Goal: Check status: Check status

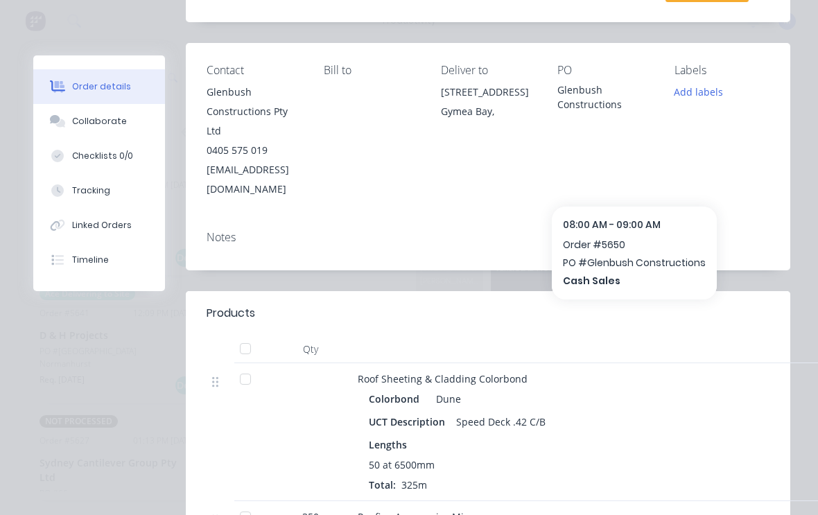
scroll to position [282, 0]
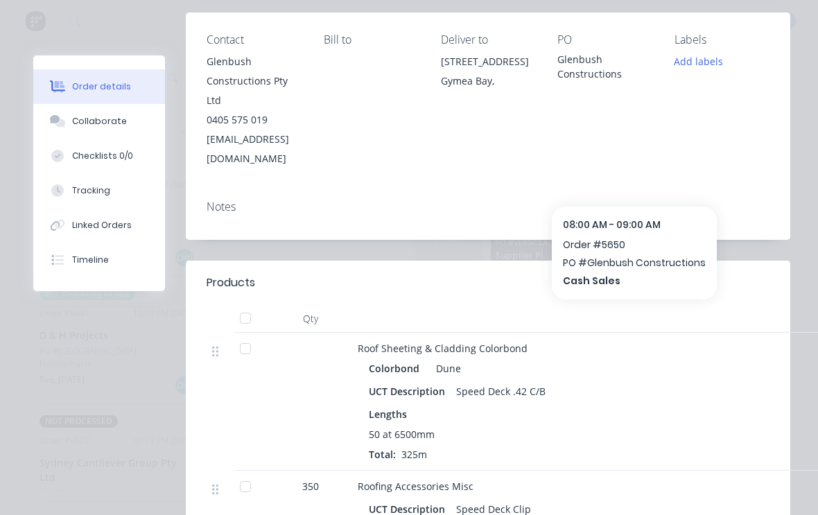
click at [241, 335] on div at bounding box center [245, 349] width 28 height 28
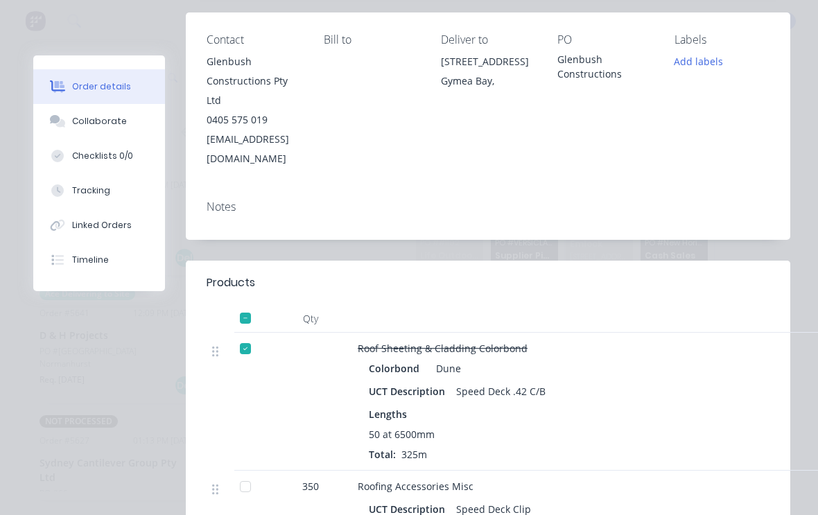
click at [243, 335] on div at bounding box center [245, 349] width 28 height 28
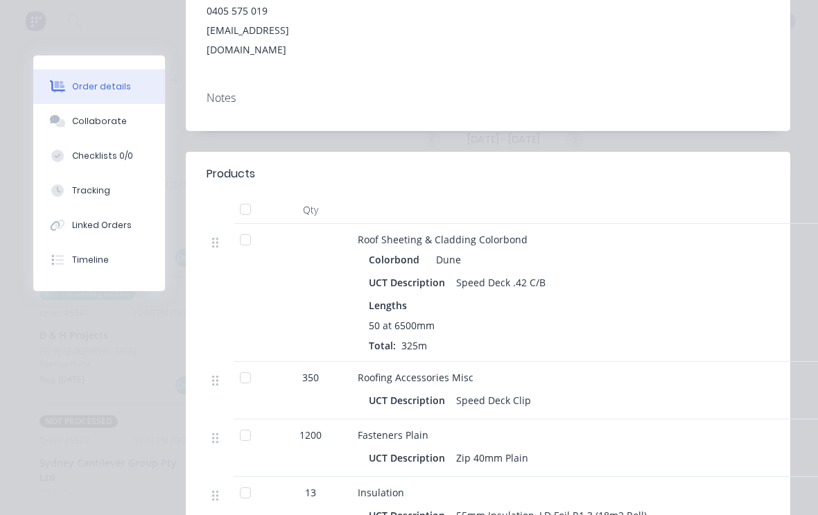
scroll to position [385, 0]
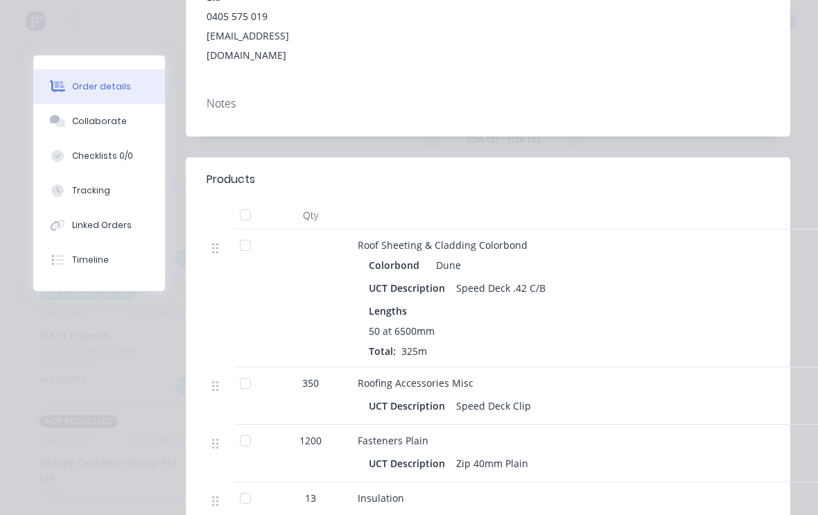
click at [246, 231] on div at bounding box center [245, 245] width 28 height 28
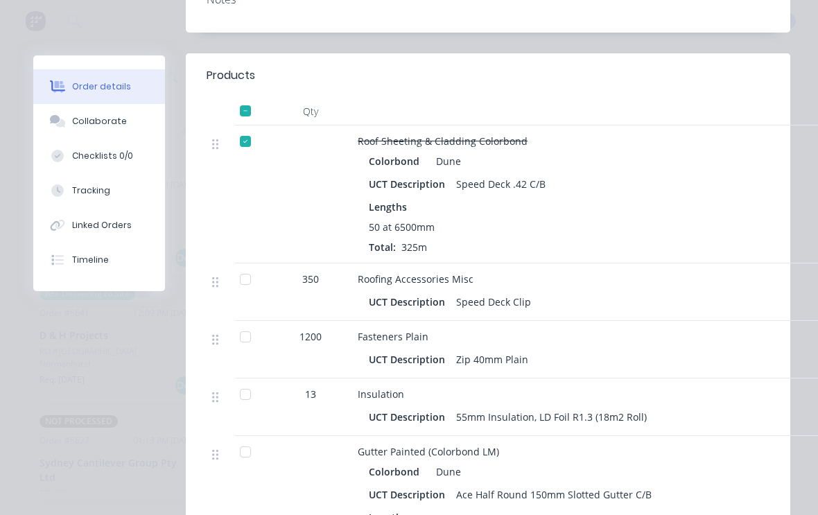
scroll to position [491, 0]
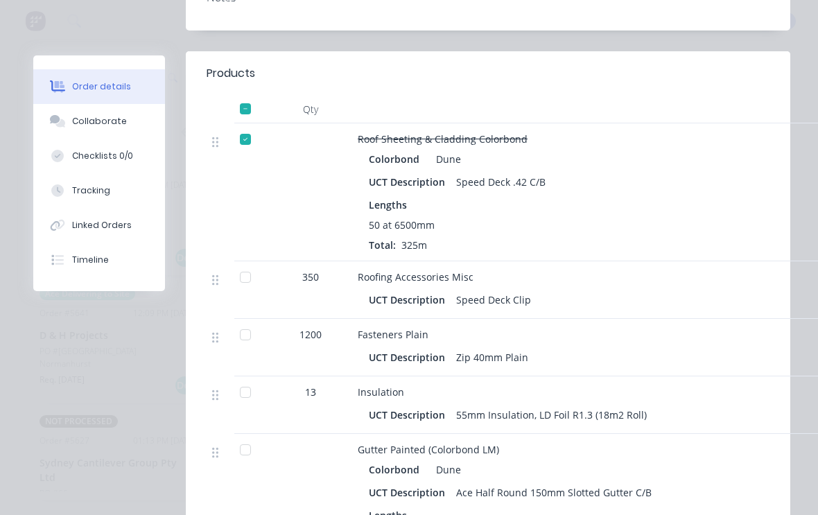
click at [240, 263] on div at bounding box center [245, 277] width 28 height 28
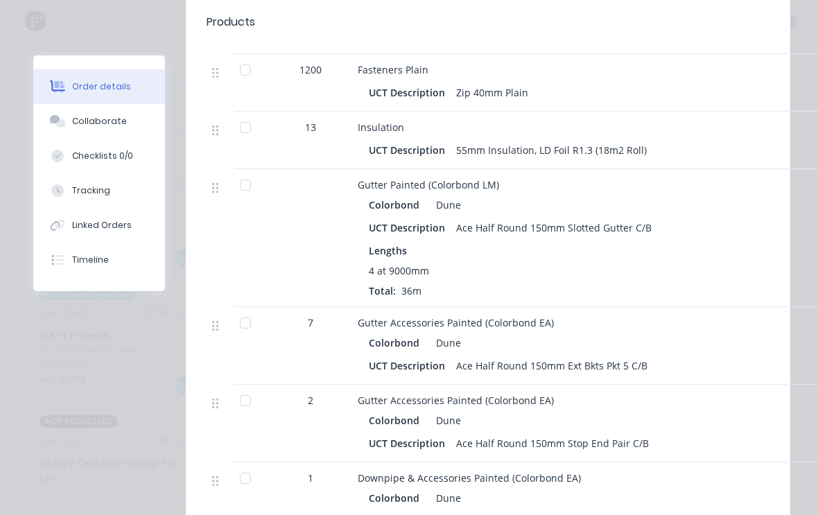
scroll to position [740, 0]
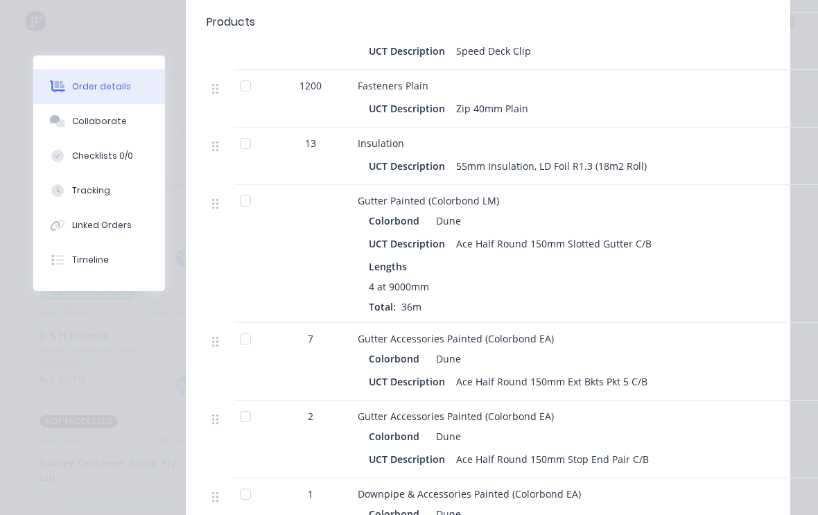
click at [245, 187] on div at bounding box center [245, 201] width 28 height 28
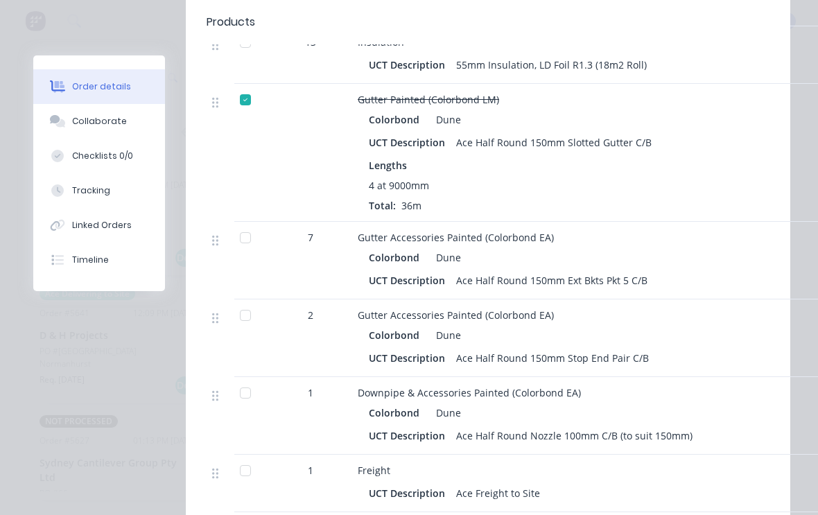
scroll to position [848, 0]
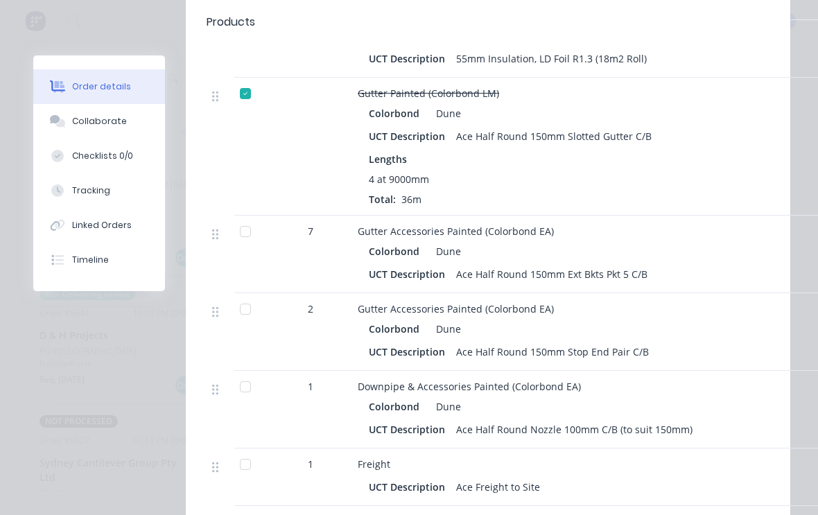
click at [240, 218] on div at bounding box center [245, 232] width 28 height 28
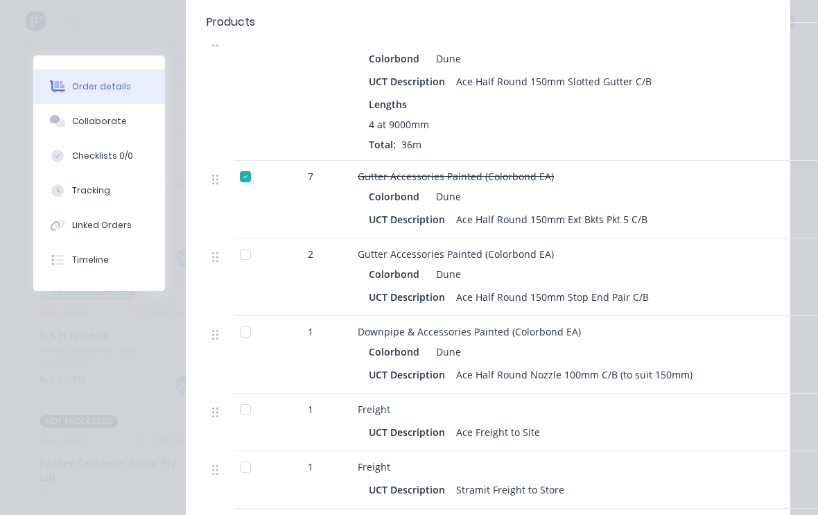
scroll to position [909, 0]
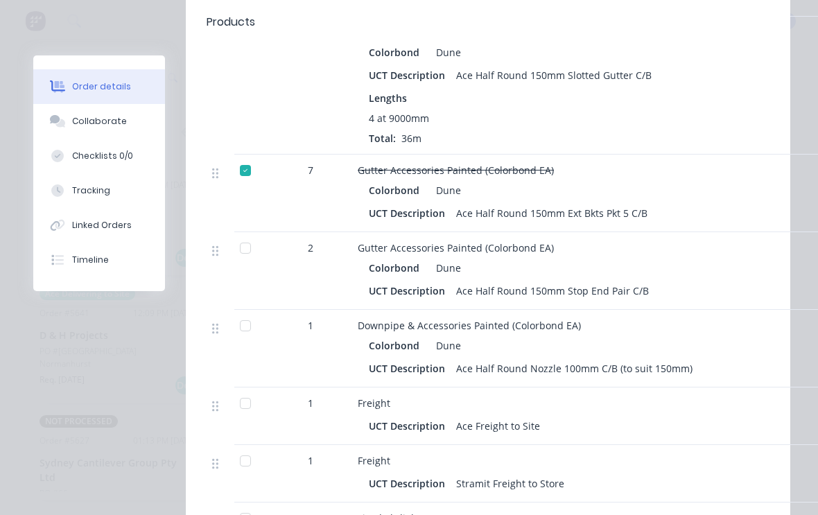
click at [243, 234] on div at bounding box center [245, 248] width 28 height 28
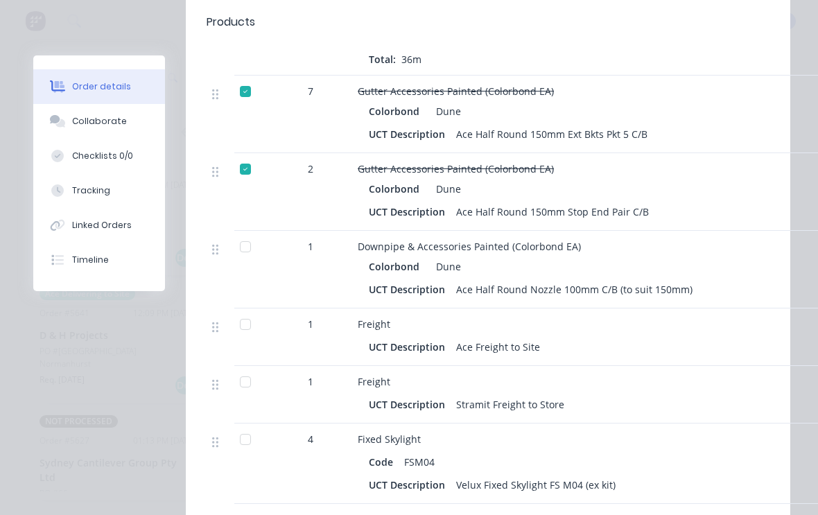
scroll to position [995, 0]
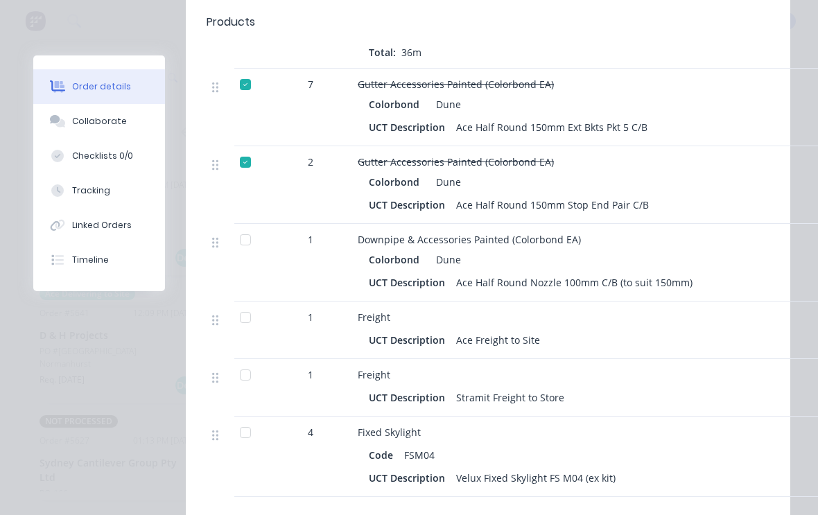
click at [246, 226] on div at bounding box center [245, 240] width 28 height 28
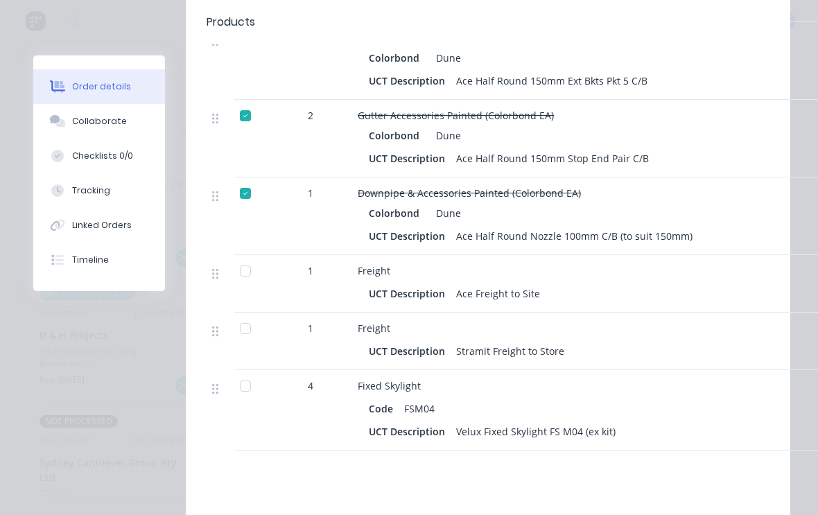
scroll to position [1042, 0]
click at [246, 256] on div at bounding box center [245, 270] width 28 height 28
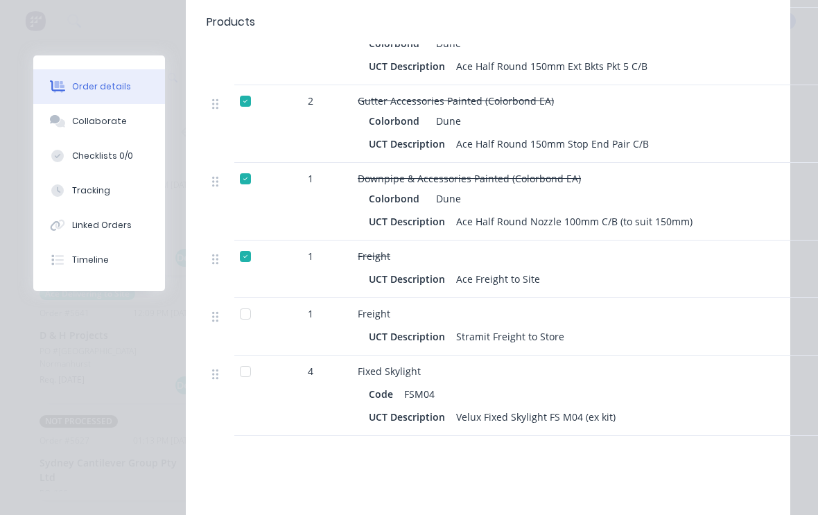
scroll to position [1070, 0]
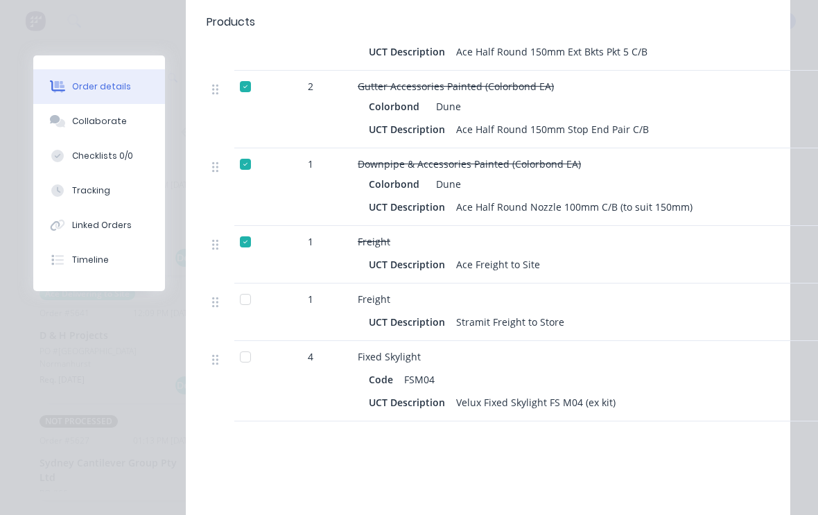
click at [241, 286] on div at bounding box center [245, 300] width 28 height 28
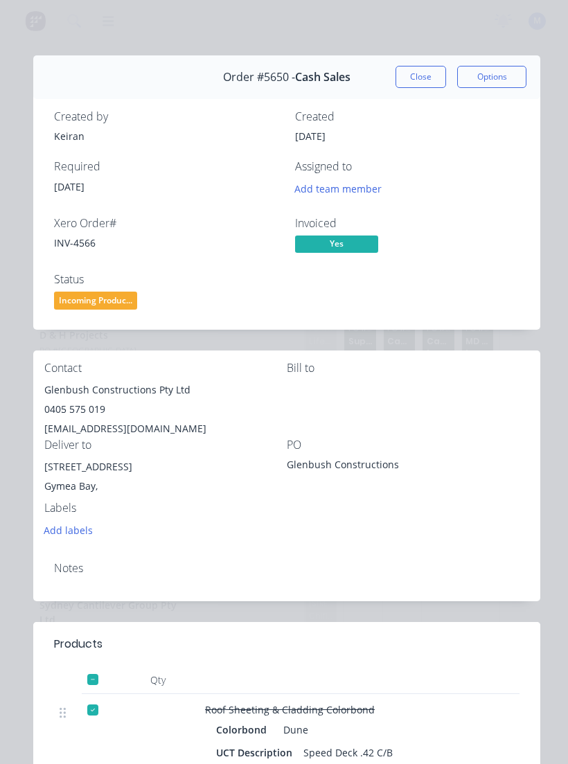
scroll to position [0, 0]
click at [412, 77] on button "Close" at bounding box center [421, 77] width 51 height 22
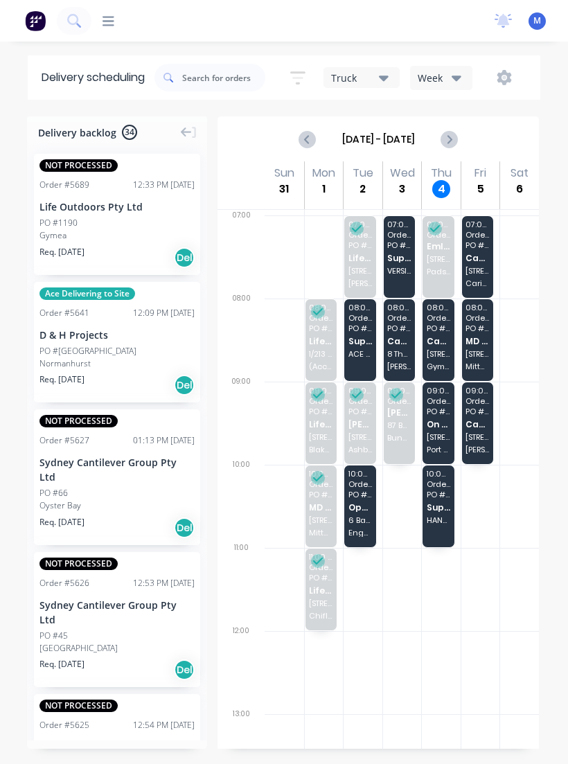
click at [438, 427] on span "On Point Building Pty Ltd" at bounding box center [439, 424] width 24 height 9
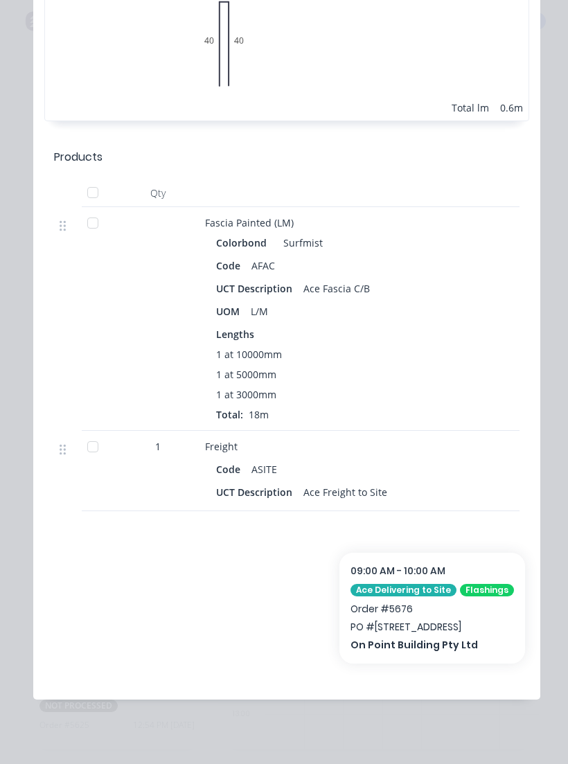
scroll to position [3443, 0]
click at [130, 490] on div "1" at bounding box center [157, 472] width 83 height 80
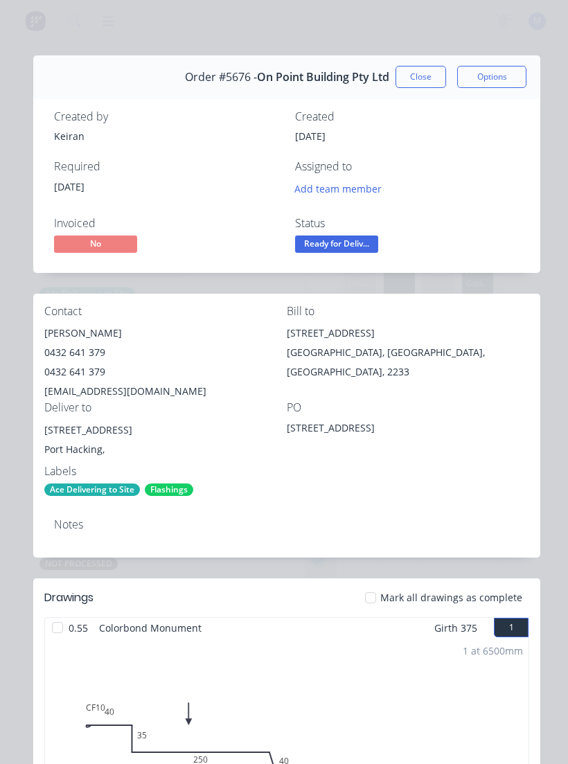
scroll to position [0, 0]
click at [428, 78] on button "Close" at bounding box center [421, 77] width 51 height 22
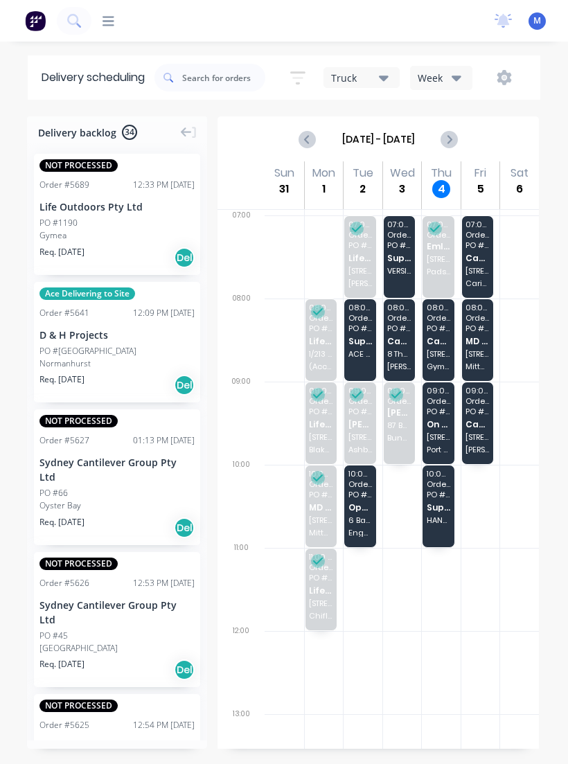
click at [453, 376] on div "08:00 - 09:00 Order # 5650 PO # Glenbush Constructions Cash Sales [STREET_ADDRE…" at bounding box center [439, 340] width 32 height 82
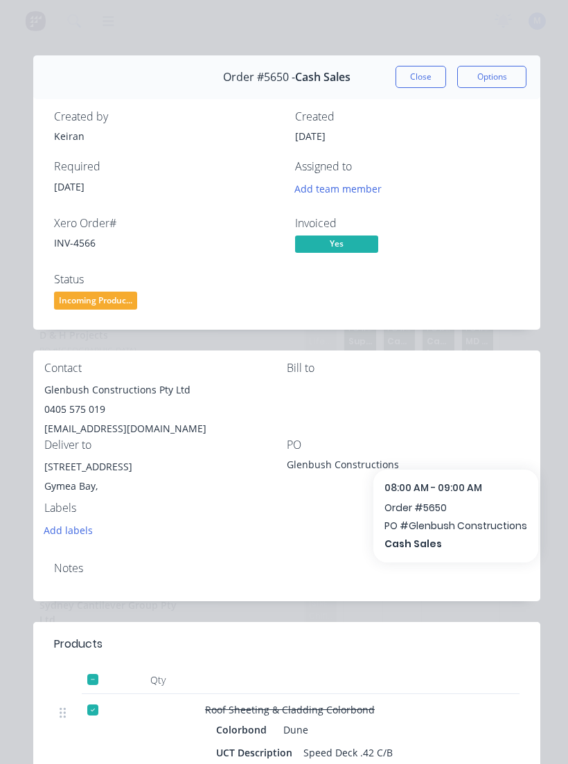
click at [399, 58] on div "Order #5650 - Cash Sales Close Options" at bounding box center [286, 77] width 507 height 44
click at [419, 67] on button "Close" at bounding box center [421, 77] width 51 height 22
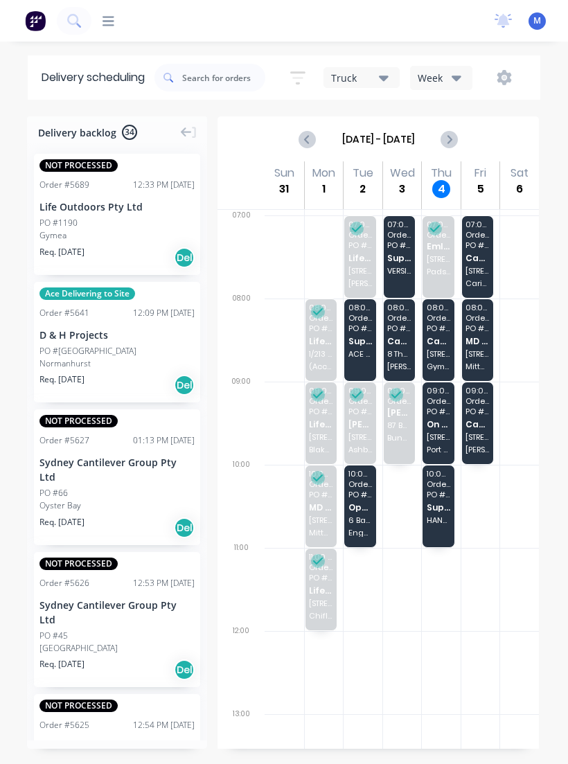
click at [567, 294] on div "Delivery backlog 34 NOT PROCESSED Order # 5689 12:33 PM [DATE] Life Outdoors Pt…" at bounding box center [284, 439] width 568 height 647
click at [561, 264] on div "Delivery backlog 34 NOT PROCESSED Order # 5689 12:33 PM [DATE] Life Outdoors Pt…" at bounding box center [284, 439] width 568 height 647
click at [5, 464] on div "Delivery backlog 34 NOT PROCESSED Order # 5689 12:33 PM [DATE] Life Outdoors Pt…" at bounding box center [284, 439] width 568 height 647
click at [432, 340] on span "Cash Sales" at bounding box center [439, 341] width 24 height 9
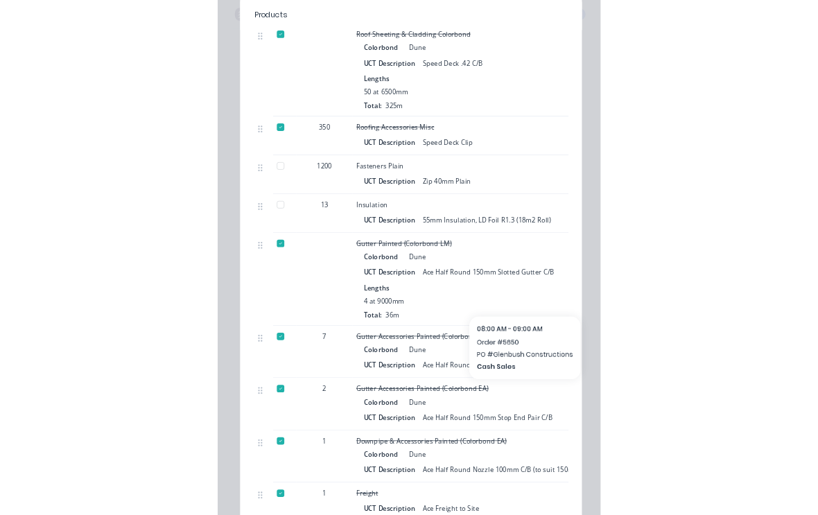
scroll to position [654, 0]
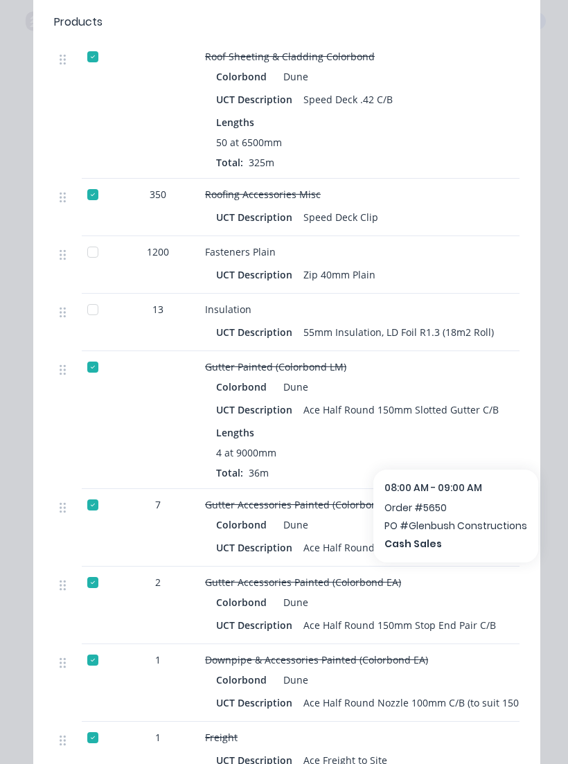
click at [90, 317] on div at bounding box center [93, 310] width 28 height 28
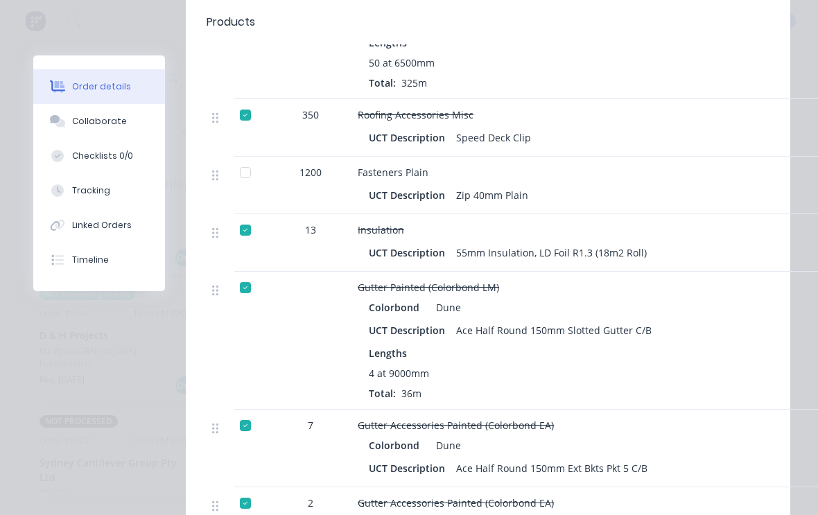
click at [240, 159] on div at bounding box center [245, 173] width 28 height 28
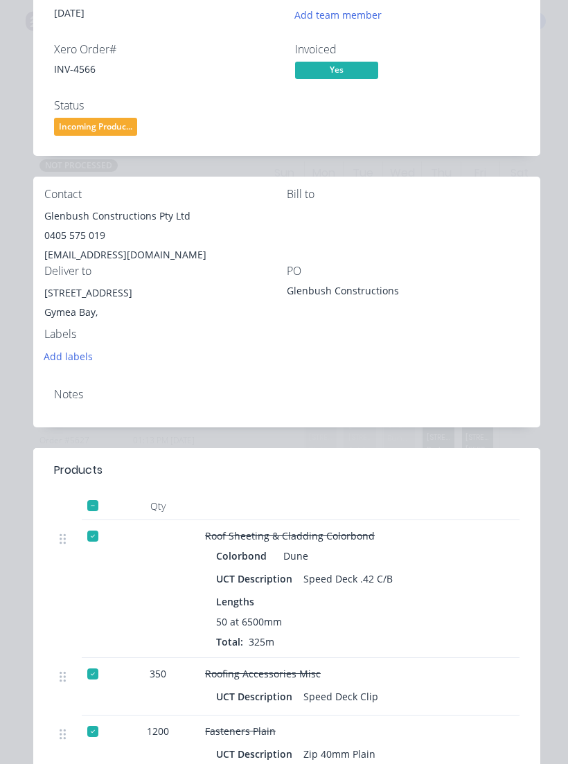
scroll to position [163, 0]
